Goal: Task Accomplishment & Management: Use online tool/utility

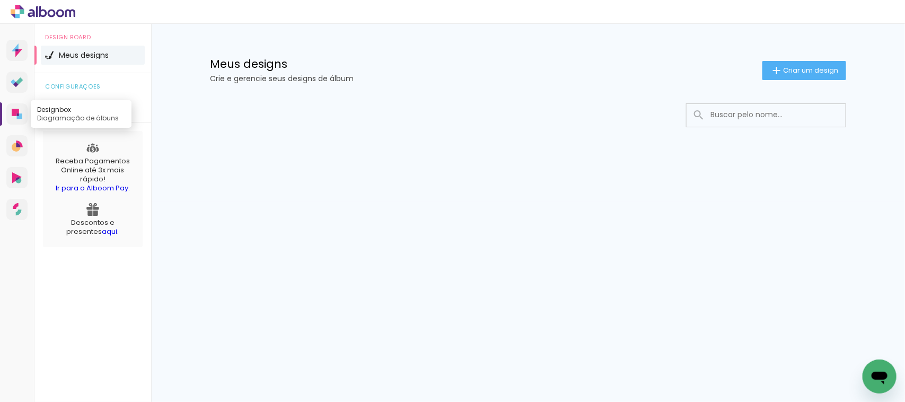
click at [20, 116] on icon at bounding box center [19, 115] width 5 height 5
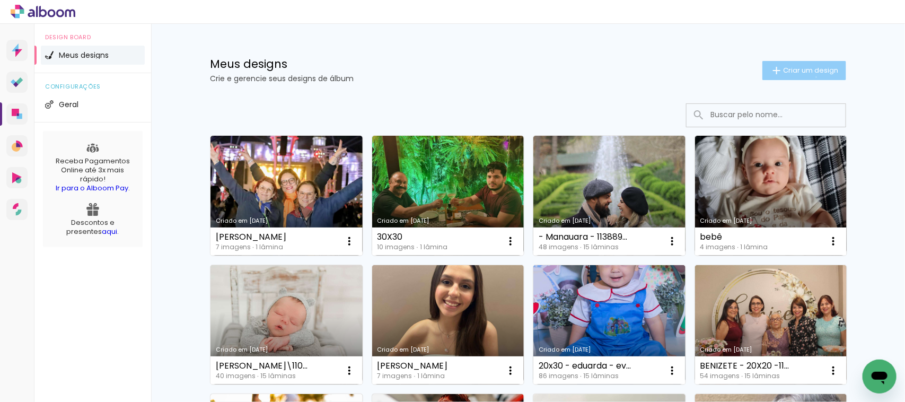
click at [811, 77] on paper-button "Criar um design" at bounding box center [804, 70] width 84 height 19
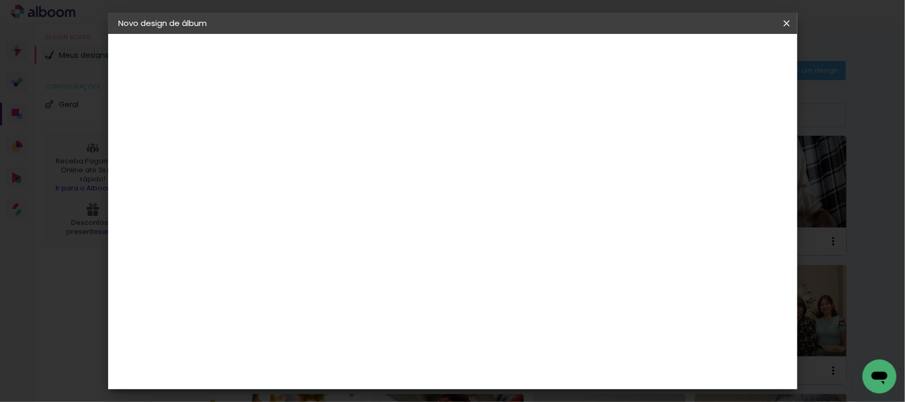
click at [292, 149] on input at bounding box center [292, 142] width 0 height 16
type input "mara"
type paper-input "mara"
click at [0, 0] on slot "Avançar" at bounding box center [0, 0] width 0 height 0
click at [0, 0] on slot "Tamanho Livre" at bounding box center [0, 0] width 0 height 0
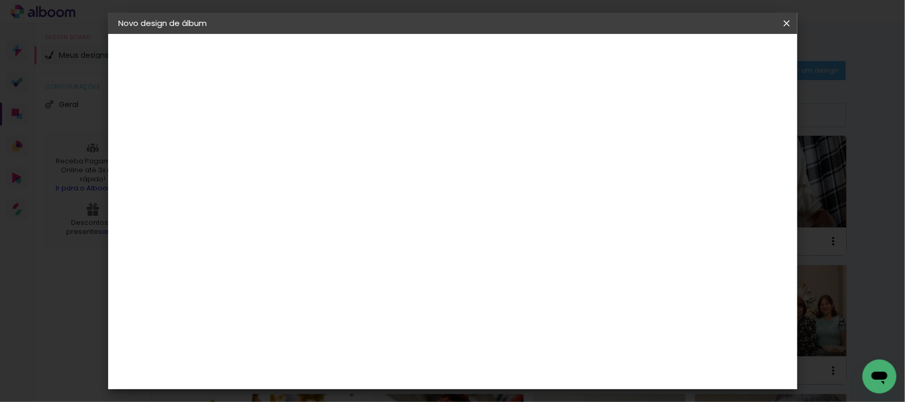
click at [0, 0] on slot "Avançar" at bounding box center [0, 0] width 0 height 0
drag, startPoint x: 258, startPoint y: 199, endPoint x: 271, endPoint y: 198, distance: 13.9
click at [271, 198] on input "30" at bounding box center [258, 201] width 28 height 16
type input "15"
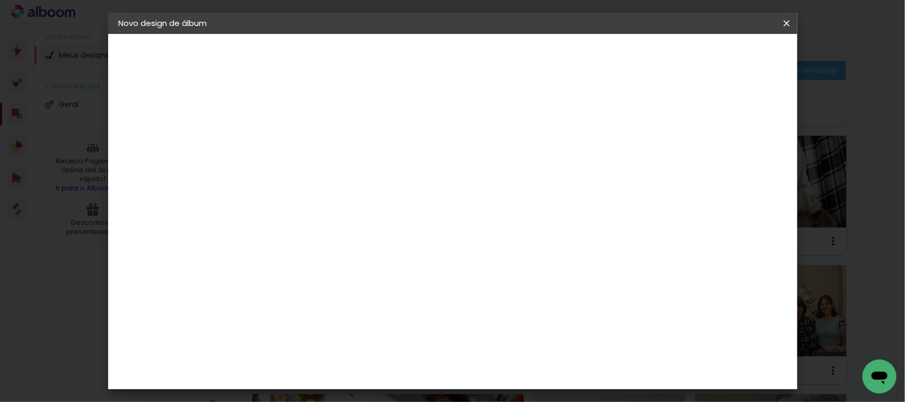
type paper-input "15"
drag, startPoint x: 523, startPoint y: 337, endPoint x: 494, endPoint y: 343, distance: 28.8
click at [494, 343] on paper-input-container "60 cm" at bounding box center [516, 338] width 48 height 26
type input "20"
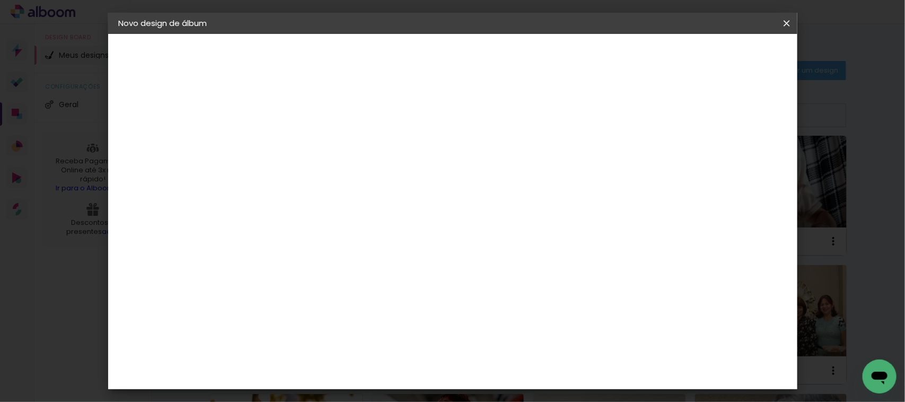
type paper-input "20"
click at [608, 57] on span "Iniciar design" at bounding box center [584, 55] width 48 height 7
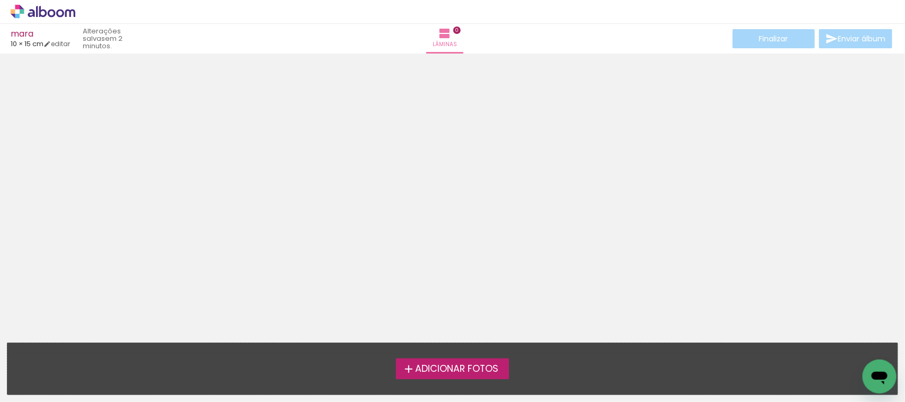
click at [457, 359] on label "Adicionar Fotos" at bounding box center [452, 368] width 113 height 20
click at [0, 0] on input "file" at bounding box center [0, 0] width 0 height 0
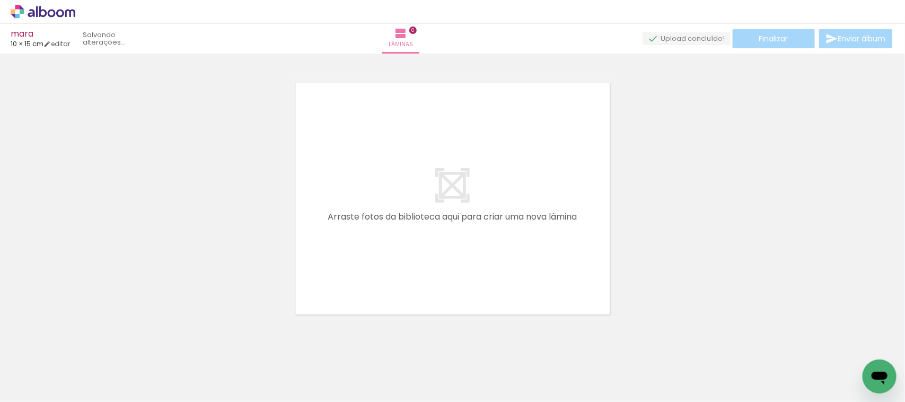
scroll to position [13, 0]
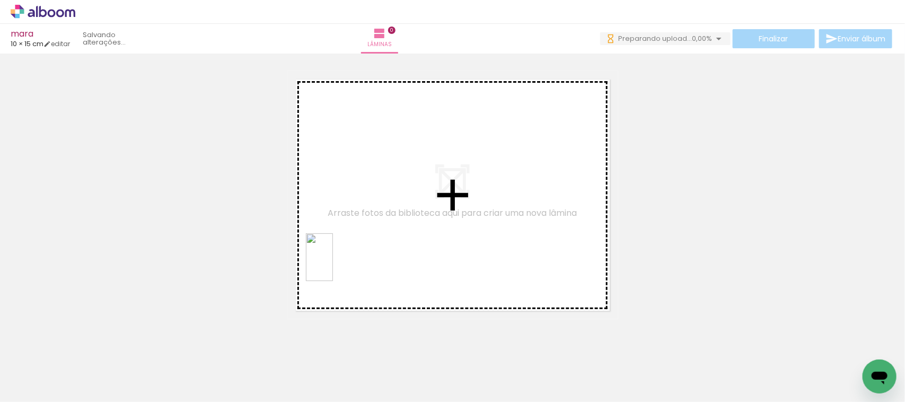
drag, startPoint x: 167, startPoint y: 370, endPoint x: 325, endPoint y: 263, distance: 190.8
click at [338, 258] on quentale-workspace at bounding box center [452, 201] width 905 height 402
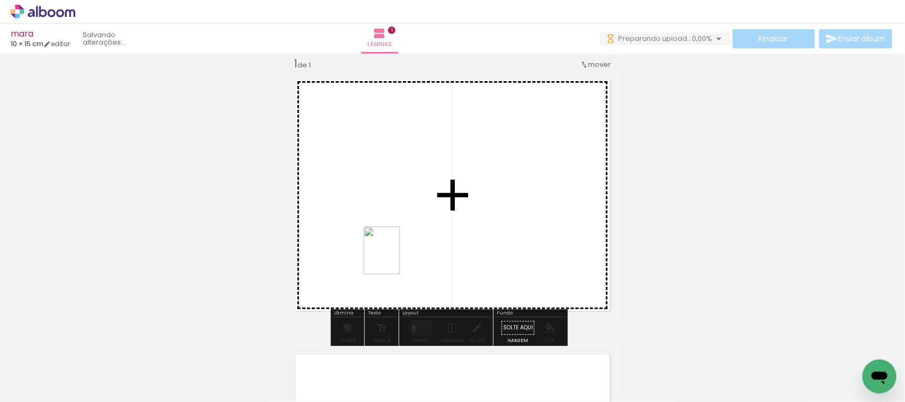
drag, startPoint x: 231, startPoint y: 382, endPoint x: 361, endPoint y: 294, distance: 157.0
click at [409, 234] on quentale-workspace at bounding box center [452, 201] width 905 height 402
drag, startPoint x: 285, startPoint y: 372, endPoint x: 416, endPoint y: 287, distance: 156.7
click at [416, 287] on quentale-workspace at bounding box center [452, 201] width 905 height 402
drag, startPoint x: 127, startPoint y: 374, endPoint x: 424, endPoint y: 239, distance: 326.1
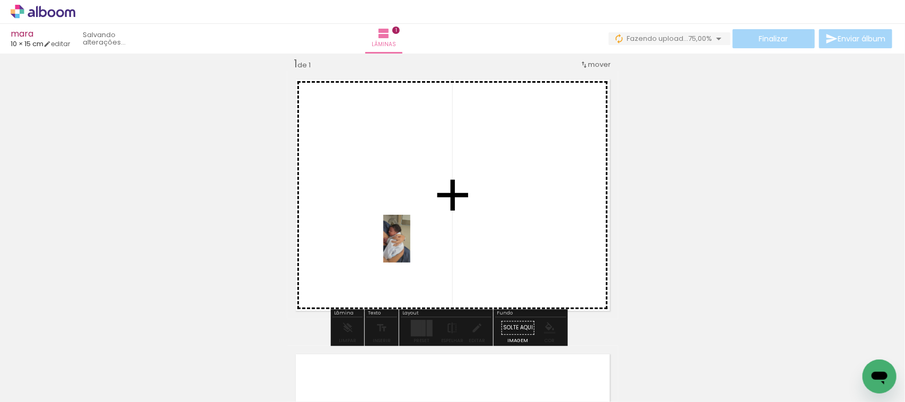
click at [423, 240] on quentale-workspace at bounding box center [452, 201] width 905 height 402
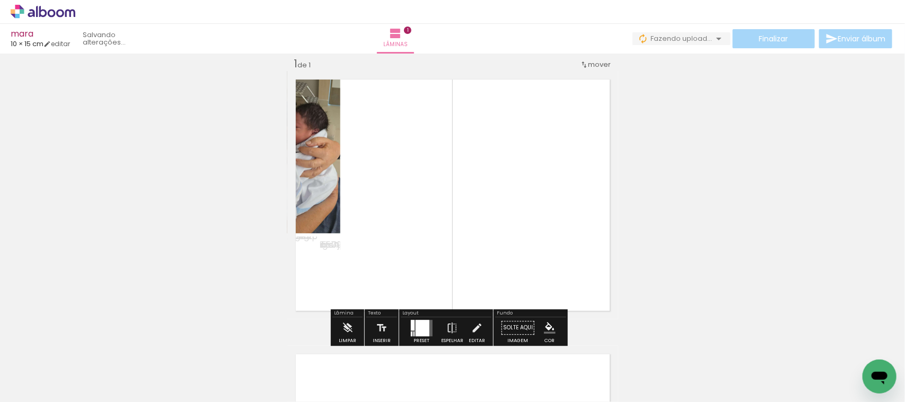
click at [415, 324] on div at bounding box center [422, 328] width 14 height 16
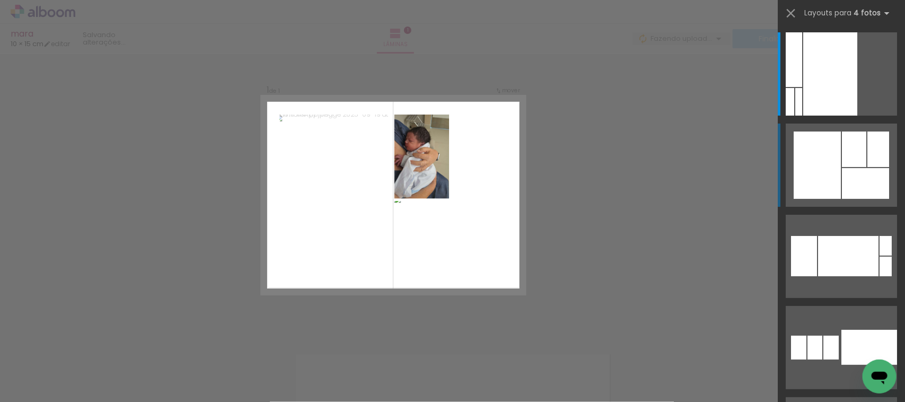
click at [842, 160] on div at bounding box center [854, 149] width 24 height 36
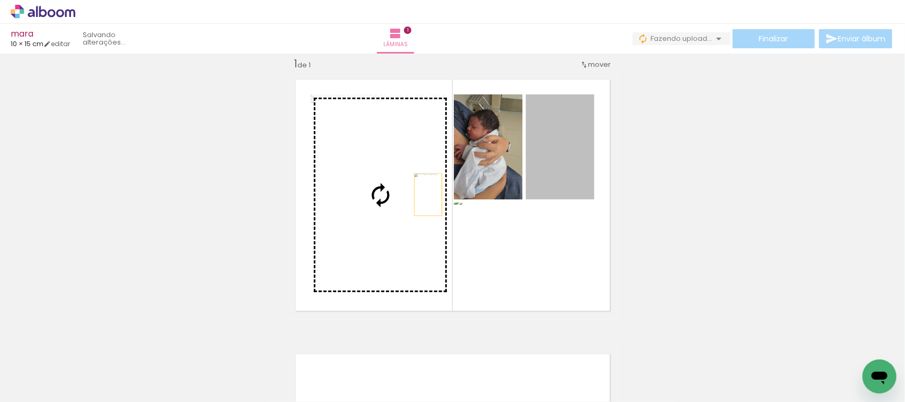
drag, startPoint x: 571, startPoint y: 166, endPoint x: 416, endPoint y: 197, distance: 158.3
click at [0, 0] on slot at bounding box center [0, 0] width 0 height 0
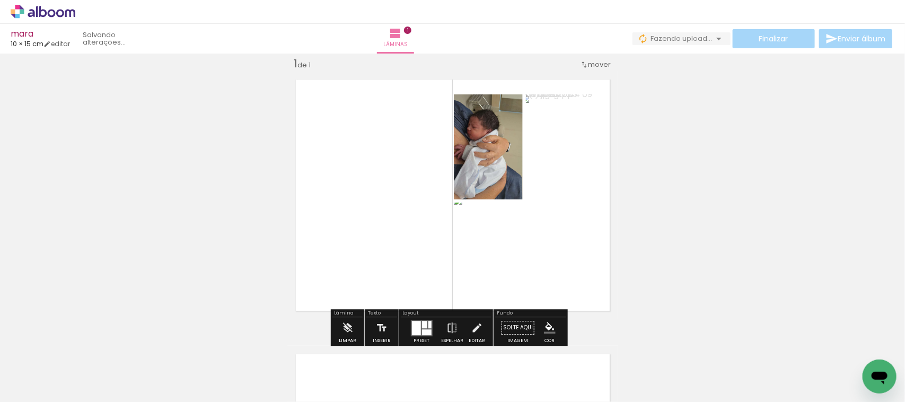
click at [367, 200] on quentale-photo at bounding box center [381, 194] width 140 height 201
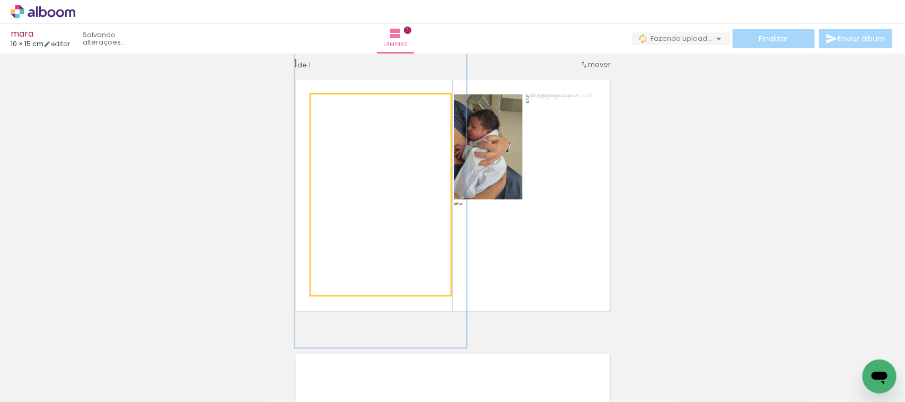
drag, startPoint x: 332, startPoint y: 109, endPoint x: 341, endPoint y: 107, distance: 9.3
type paper-slider "125"
click at [341, 107] on div at bounding box center [343, 105] width 17 height 17
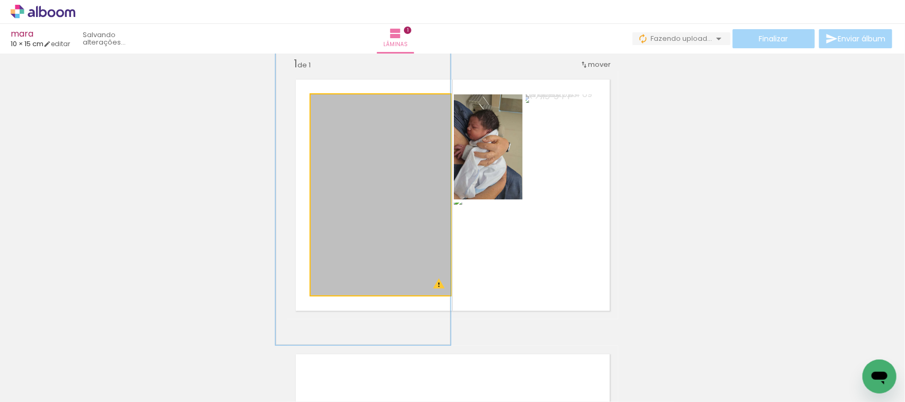
drag, startPoint x: 379, startPoint y: 174, endPoint x: 359, endPoint y: 169, distance: 20.8
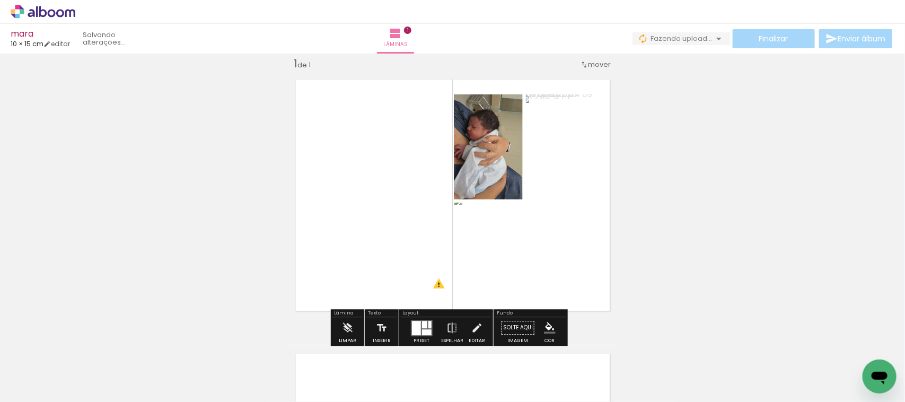
click at [223, 154] on div "Inserir lâmina 1 de 1 O Designbox precisará aumentar a sua imagem em 174% para …" at bounding box center [452, 319] width 905 height 550
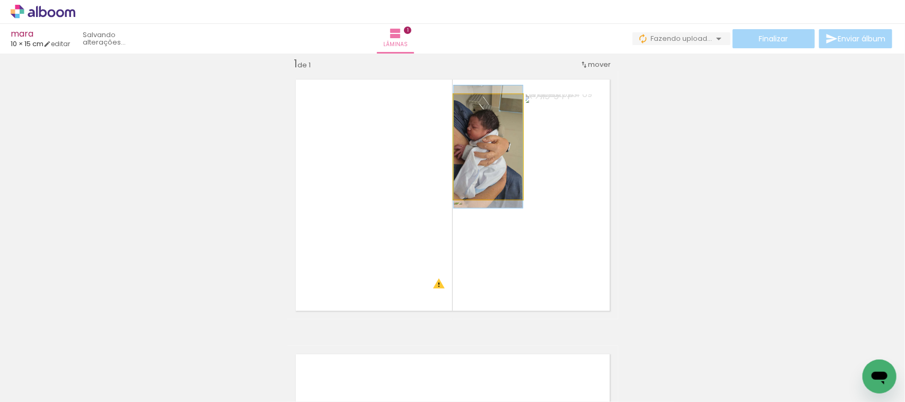
click at [485, 173] on quentale-photo at bounding box center [488, 146] width 69 height 105
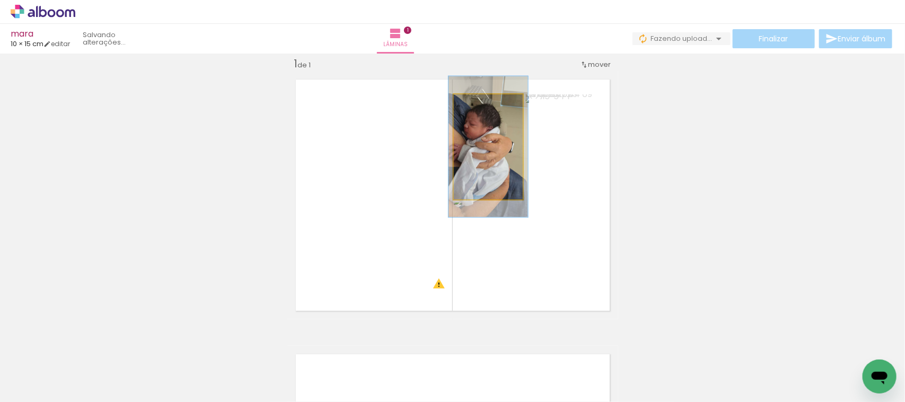
drag, startPoint x: 473, startPoint y: 101, endPoint x: 479, endPoint y: 101, distance: 5.3
type paper-slider "119"
click at [479, 101] on div at bounding box center [481, 105] width 17 height 17
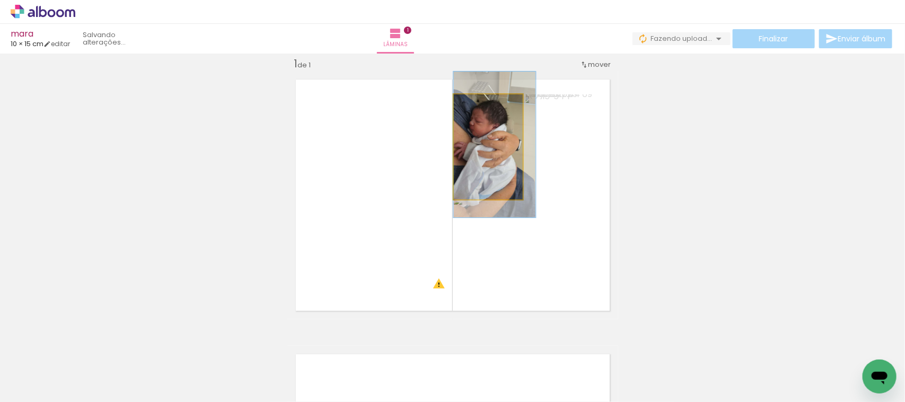
drag, startPoint x: 470, startPoint y: 149, endPoint x: 480, endPoint y: 146, distance: 10.4
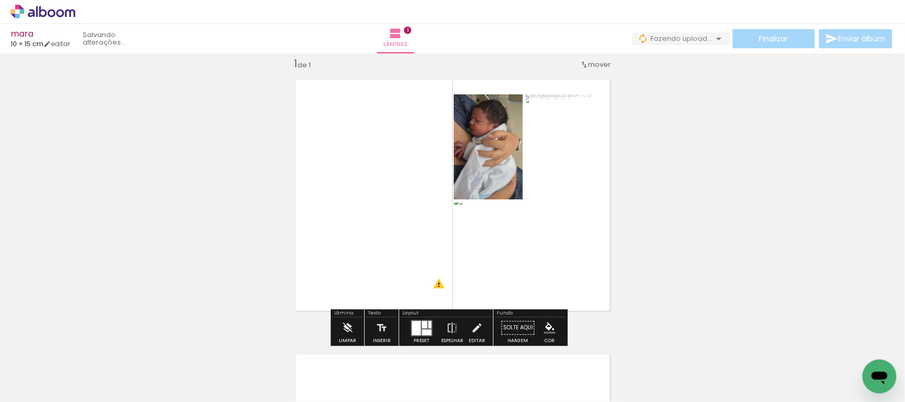
click at [206, 189] on div "Inserir lâmina 1 de 1 O Designbox precisará aumentar a sua imagem em 174% para …" at bounding box center [452, 319] width 905 height 550
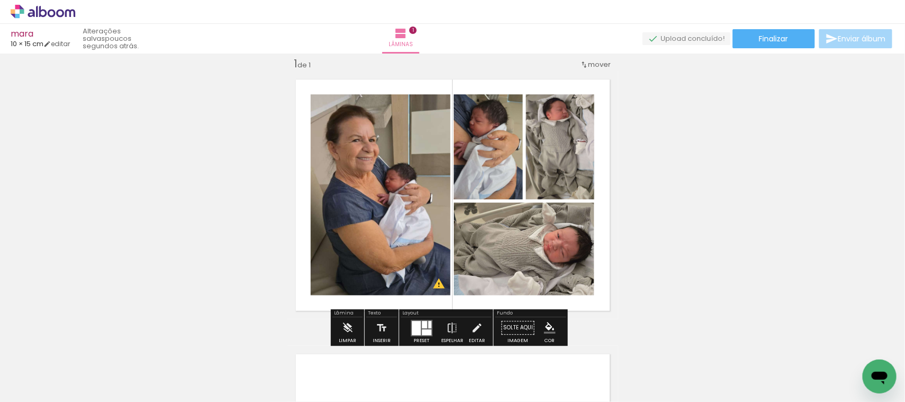
click at [26, 391] on span "Adicionar Fotos" at bounding box center [38, 388] width 32 height 12
click at [0, 0] on input "file" at bounding box center [0, 0] width 0 height 0
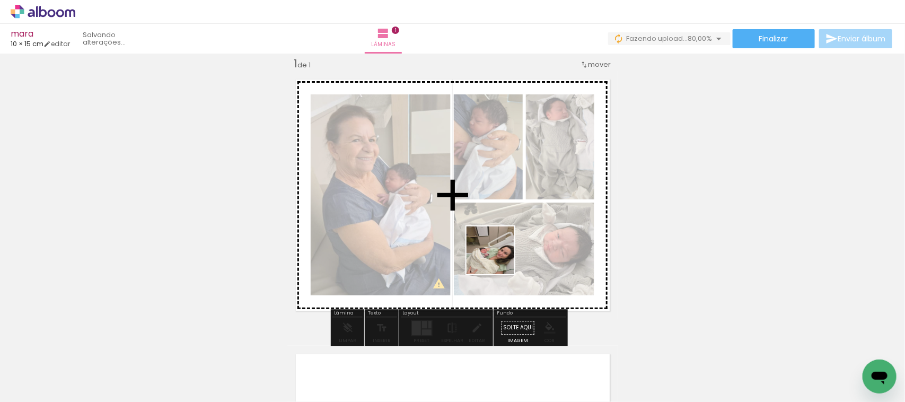
drag, startPoint x: 339, startPoint y: 374, endPoint x: 502, endPoint y: 251, distance: 204.4
click at [502, 251] on quentale-workspace at bounding box center [452, 201] width 905 height 402
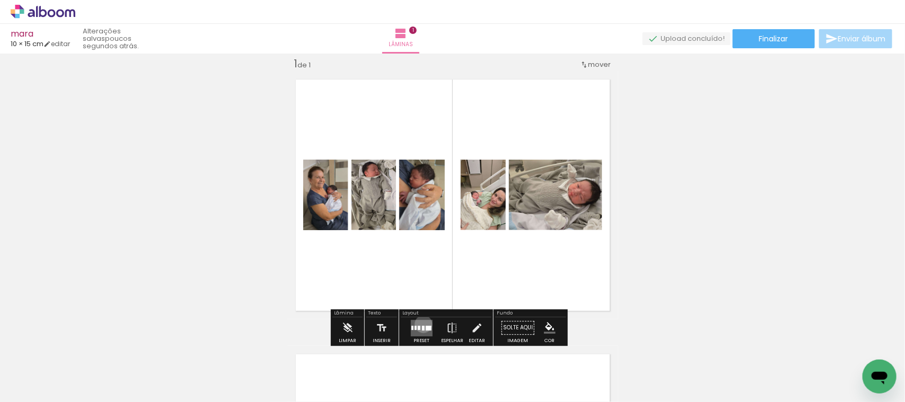
click at [420, 323] on quentale-layouter at bounding box center [421, 328] width 22 height 16
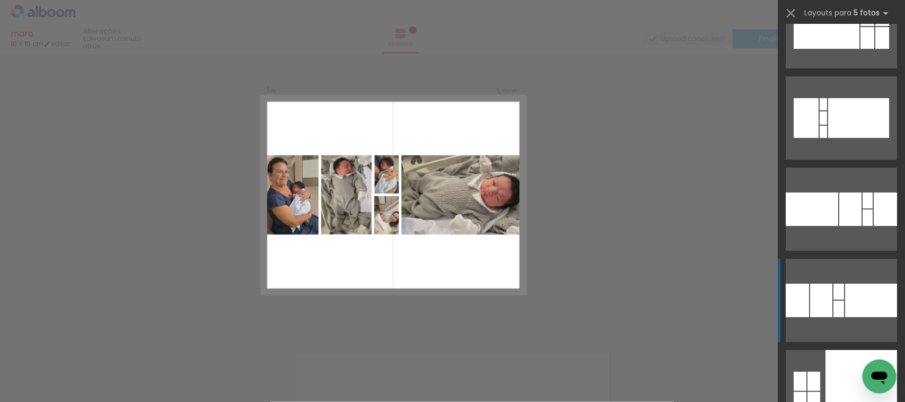
scroll to position [3710, 0]
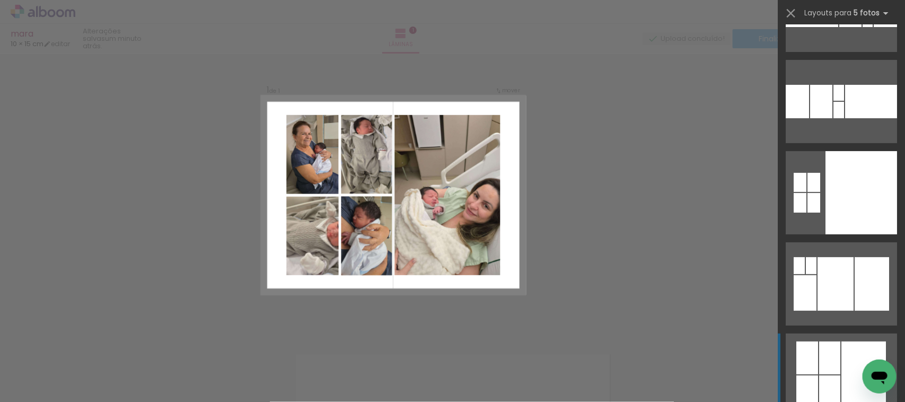
click at [841, 367] on div at bounding box center [863, 374] width 45 height 67
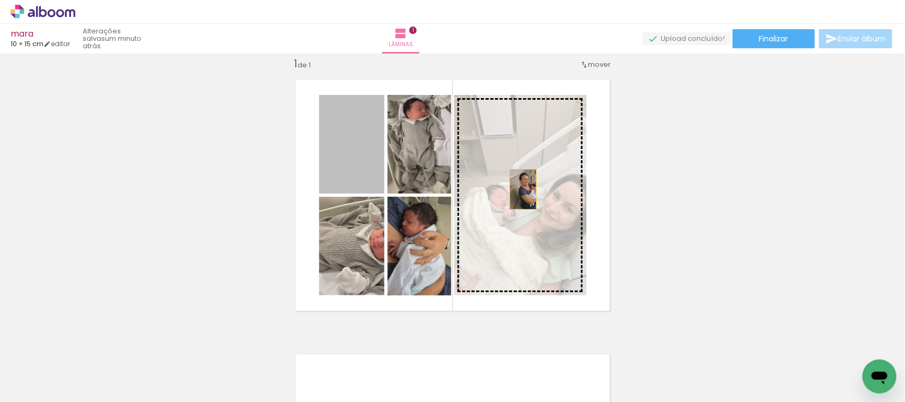
drag, startPoint x: 342, startPoint y: 175, endPoint x: 518, endPoint y: 189, distance: 176.5
click at [0, 0] on slot at bounding box center [0, 0] width 0 height 0
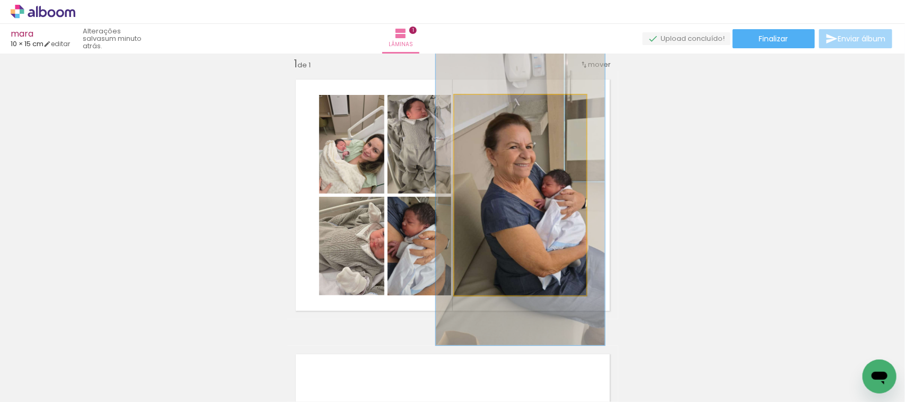
drag, startPoint x: 476, startPoint y: 109, endPoint x: 489, endPoint y: 108, distance: 12.8
type paper-slider "135"
click at [489, 108] on div at bounding box center [489, 106] width 17 height 17
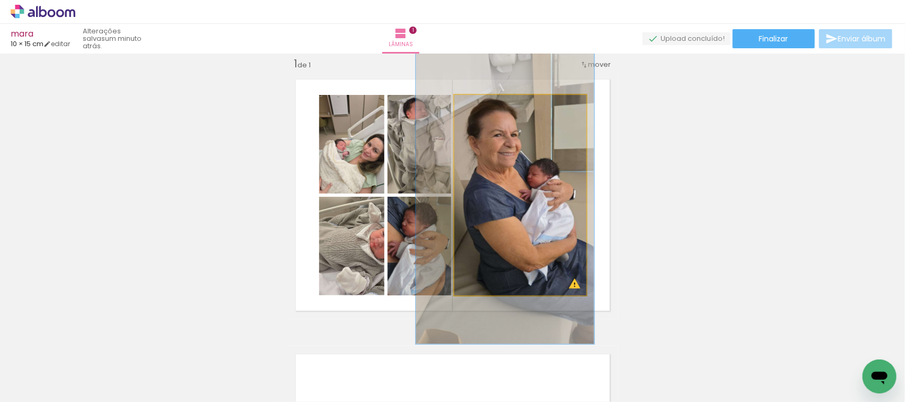
drag, startPoint x: 514, startPoint y: 188, endPoint x: 499, endPoint y: 179, distance: 18.1
click at [539, 200] on quentale-photo at bounding box center [520, 195] width 132 height 200
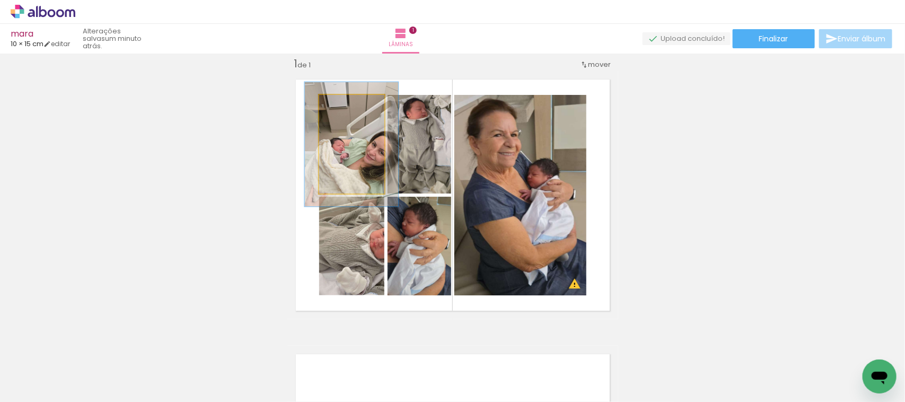
drag, startPoint x: 339, startPoint y: 105, endPoint x: 346, endPoint y: 105, distance: 6.4
type paper-slider "126"
click at [346, 105] on div at bounding box center [348, 106] width 10 height 10
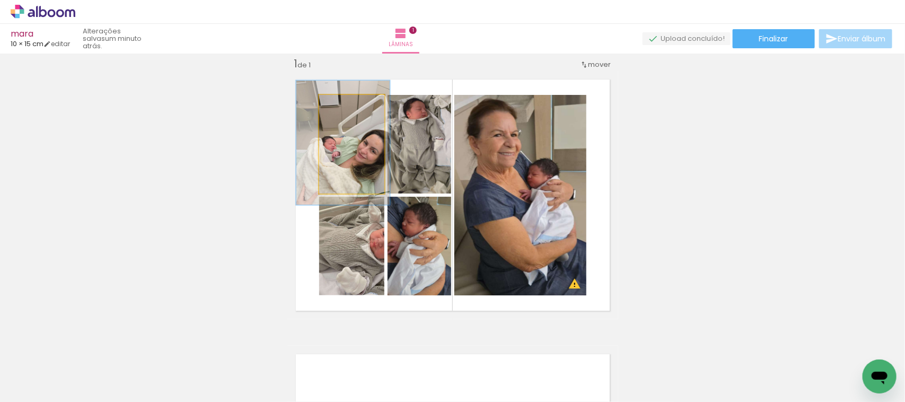
drag, startPoint x: 372, startPoint y: 159, endPoint x: 364, endPoint y: 157, distance: 8.6
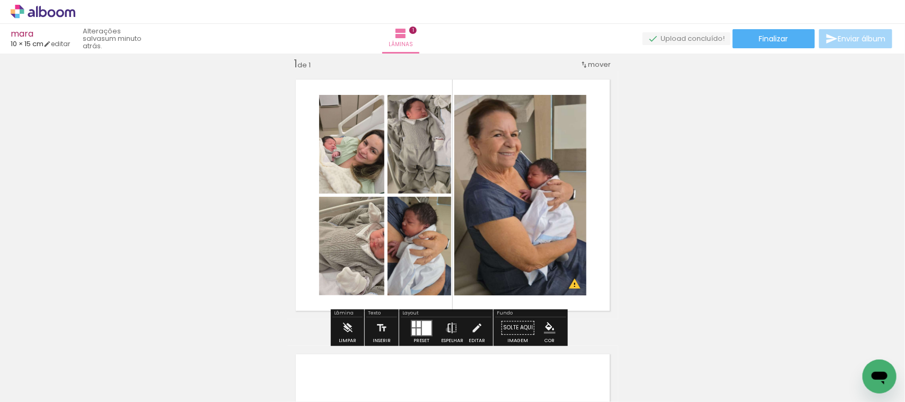
click at [446, 330] on iron-icon at bounding box center [452, 327] width 12 height 21
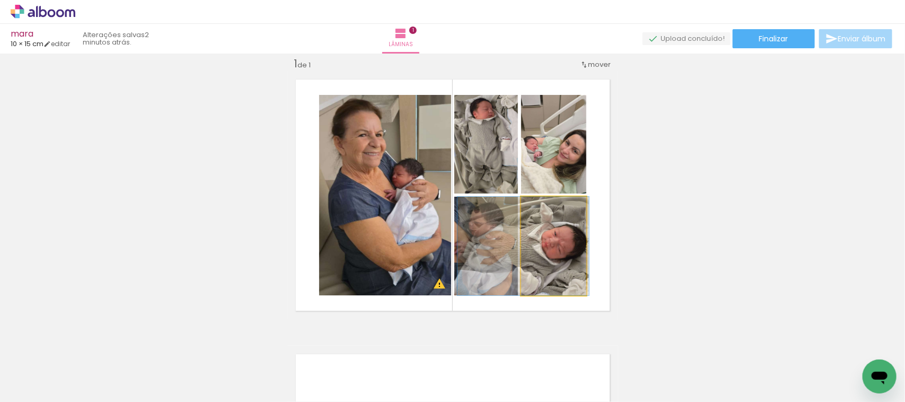
drag, startPoint x: 563, startPoint y: 263, endPoint x: 533, endPoint y: 263, distance: 30.2
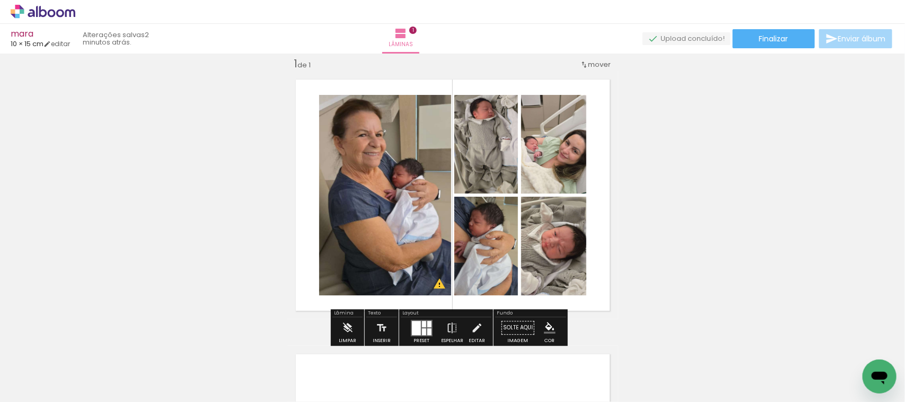
click at [702, 222] on div "Inserir lâmina 1 de 1 O Designbox precisará aumentar a sua imagem em 177% para …" at bounding box center [452, 319] width 905 height 550
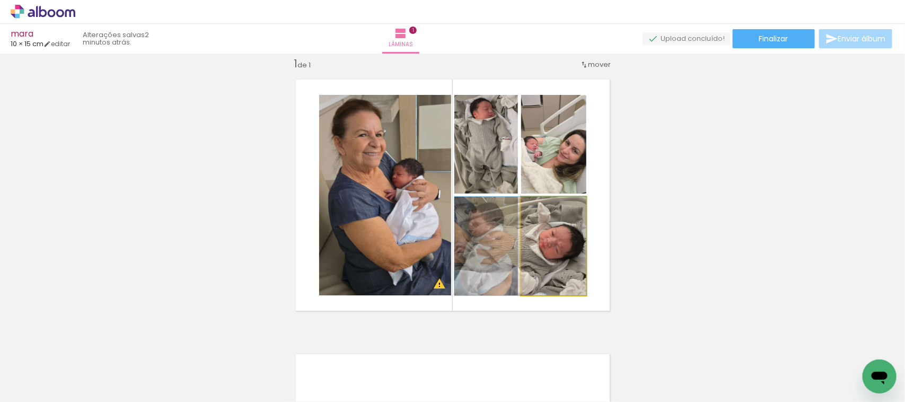
drag, startPoint x: 543, startPoint y: 268, endPoint x: 535, endPoint y: 269, distance: 8.0
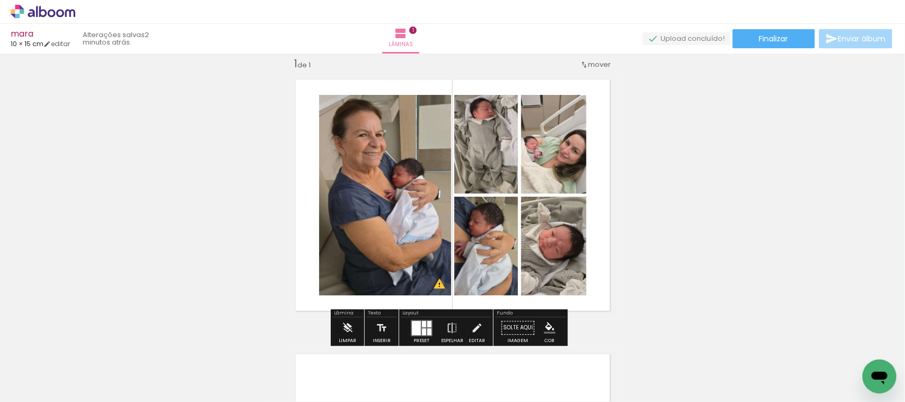
click at [695, 228] on div "Inserir lâmina 1 de 1 O Designbox precisará aumentar a sua imagem em 177% para …" at bounding box center [452, 319] width 905 height 550
click at [744, 210] on div "Inserir lâmina 1 de 1 O Designbox precisará aumentar a sua imagem em 177% para …" at bounding box center [452, 319] width 905 height 550
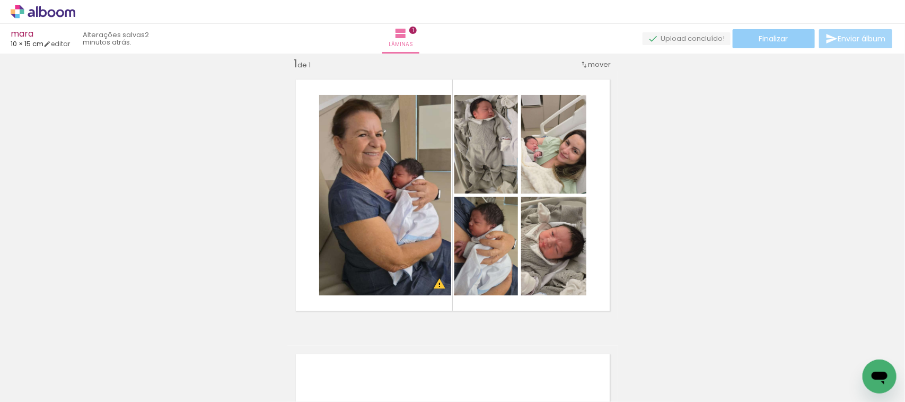
click at [773, 38] on span "Finalizar" at bounding box center [773, 38] width 29 height 7
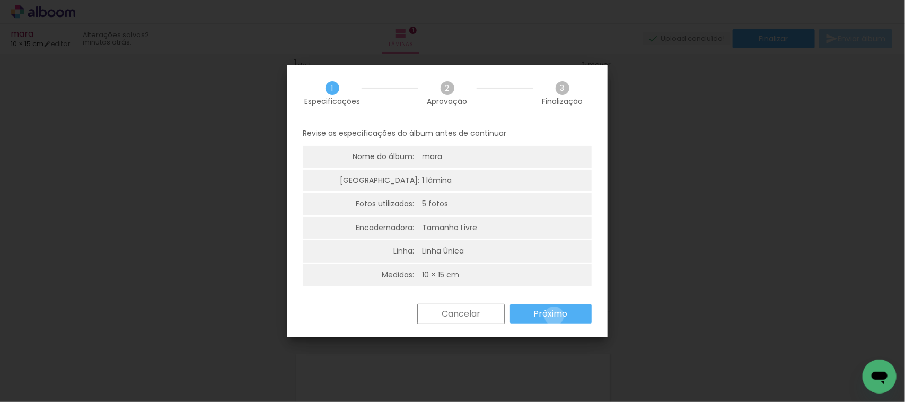
click at [0, 0] on slot "Próximo" at bounding box center [0, 0] width 0 height 0
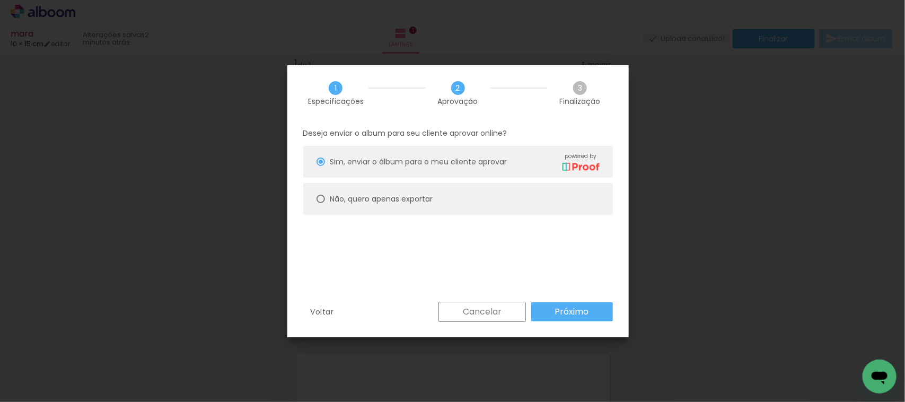
click at [329, 207] on paper-radio-button "Não, quero apenas exportar" at bounding box center [458, 199] width 310 height 32
type paper-radio-button "on"
click at [0, 0] on slot "Próximo" at bounding box center [0, 0] width 0 height 0
type input "Alta, 300 DPI"
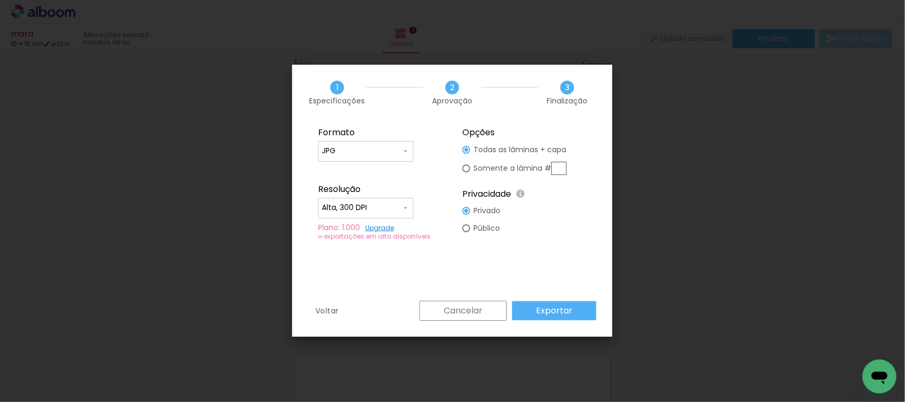
click at [408, 240] on div "∞ exportações em alta disponíveis" at bounding box center [380, 236] width 124 height 8
click at [0, 0] on slot "Exportar" at bounding box center [0, 0] width 0 height 0
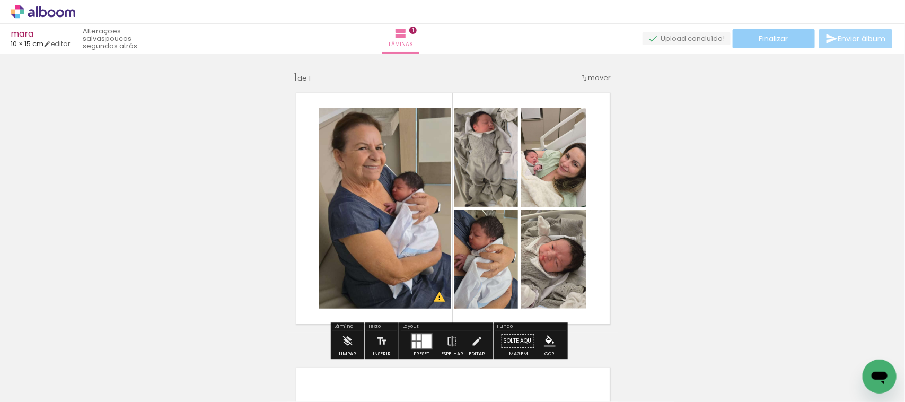
click at [759, 40] on span "Finalizar" at bounding box center [773, 38] width 29 height 7
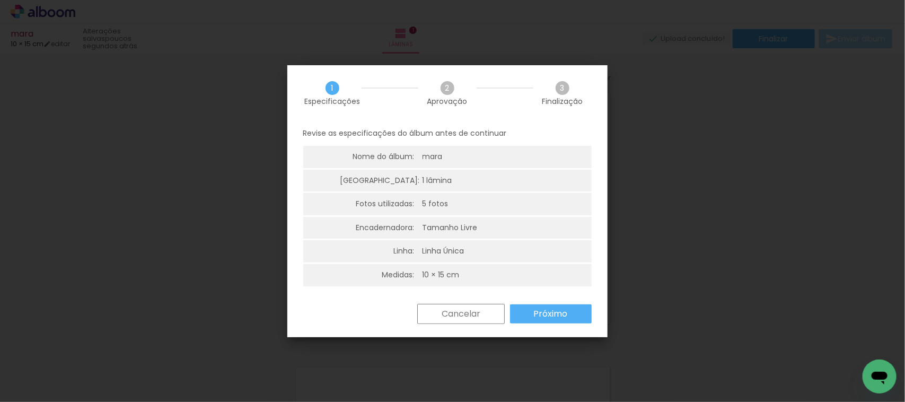
click at [547, 304] on paper-button "Próximo" at bounding box center [551, 313] width 82 height 19
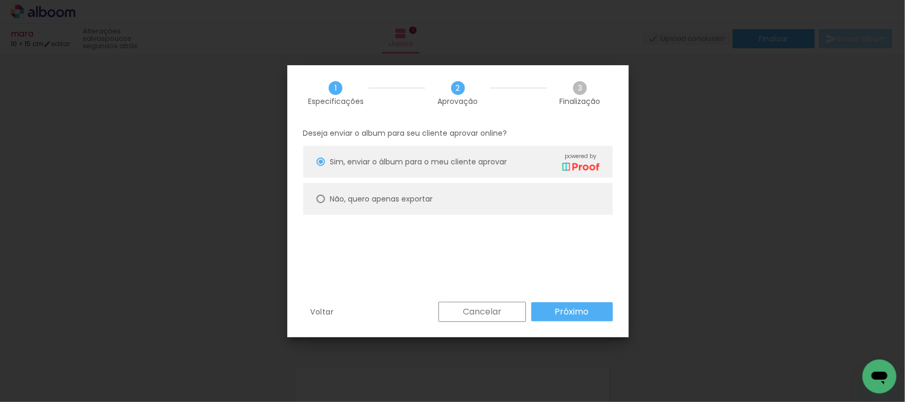
click at [321, 200] on div at bounding box center [320, 199] width 8 height 8
type paper-radio-button "on"
click at [0, 0] on slot "Próximo" at bounding box center [0, 0] width 0 height 0
type input "Alta, 300 DPI"
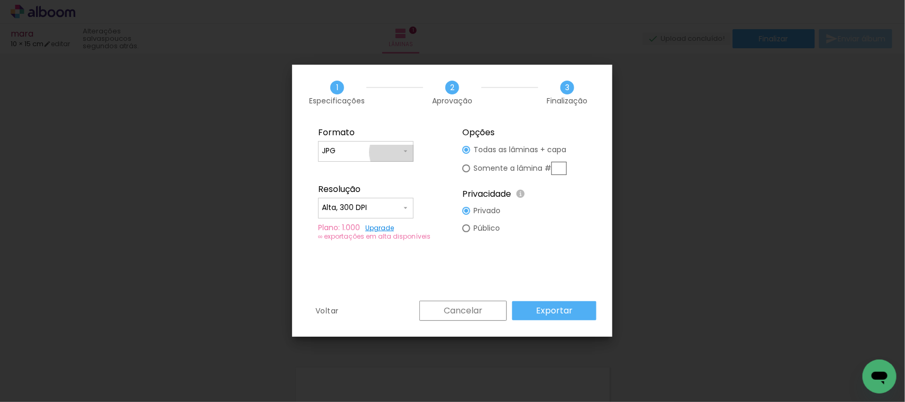
click at [405, 152] on iron-icon at bounding box center [405, 151] width 8 height 8
click at [350, 168] on paper-item "PDF" at bounding box center [365, 170] width 95 height 21
type input "PDF"
click at [536, 309] on paper-button "Exportar" at bounding box center [554, 310] width 84 height 19
